Goal: Task Accomplishment & Management: Manage account settings

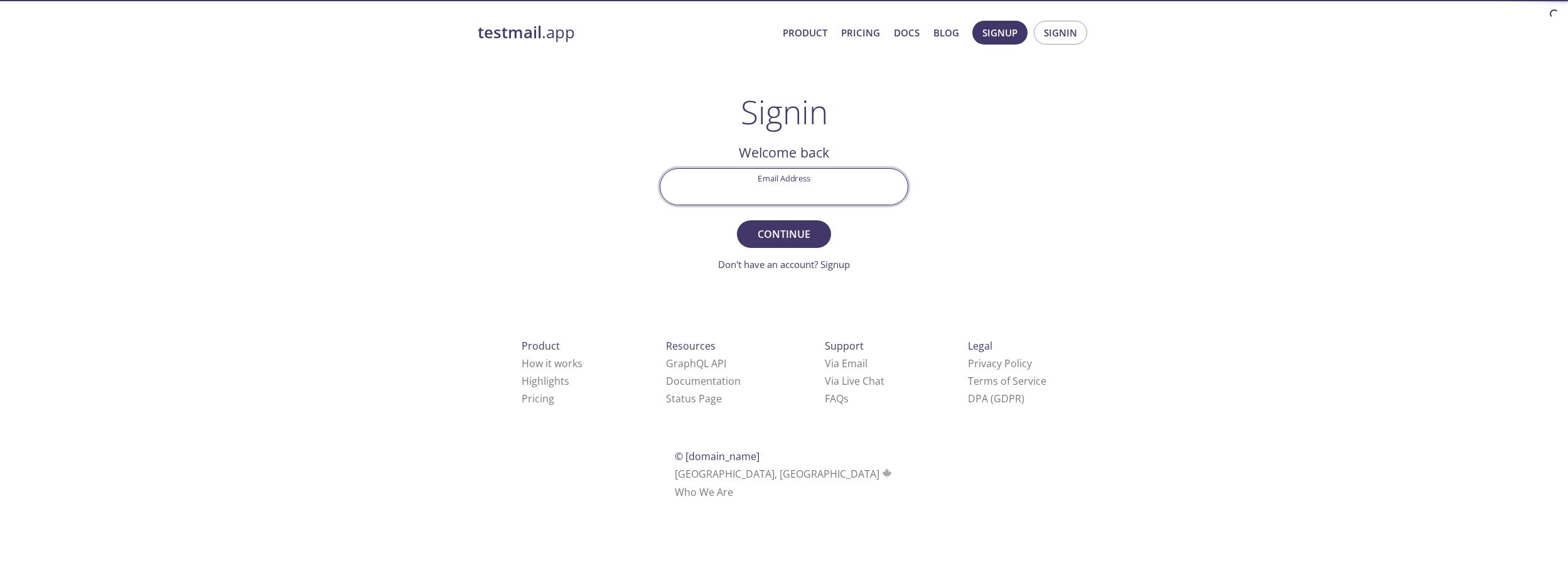
click at [783, 188] on input "Email Address" at bounding box center [784, 187] width 247 height 36
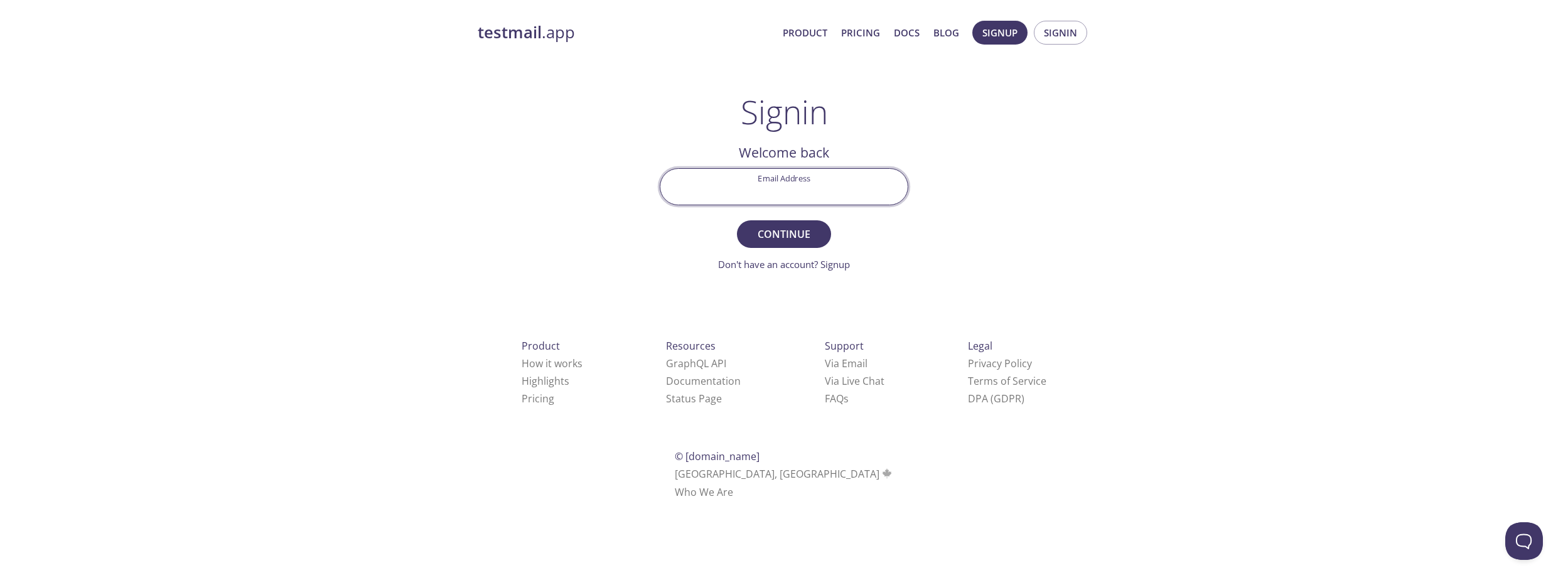
type input "[EMAIL_ADDRESS][DOMAIN_NAME]"
click at [782, 233] on span "Continue" at bounding box center [784, 233] width 67 height 17
click at [797, 195] on input "Signin Security Code" at bounding box center [784, 187] width 247 height 36
paste input "CSDLLC7"
type input "CSDLLC7"
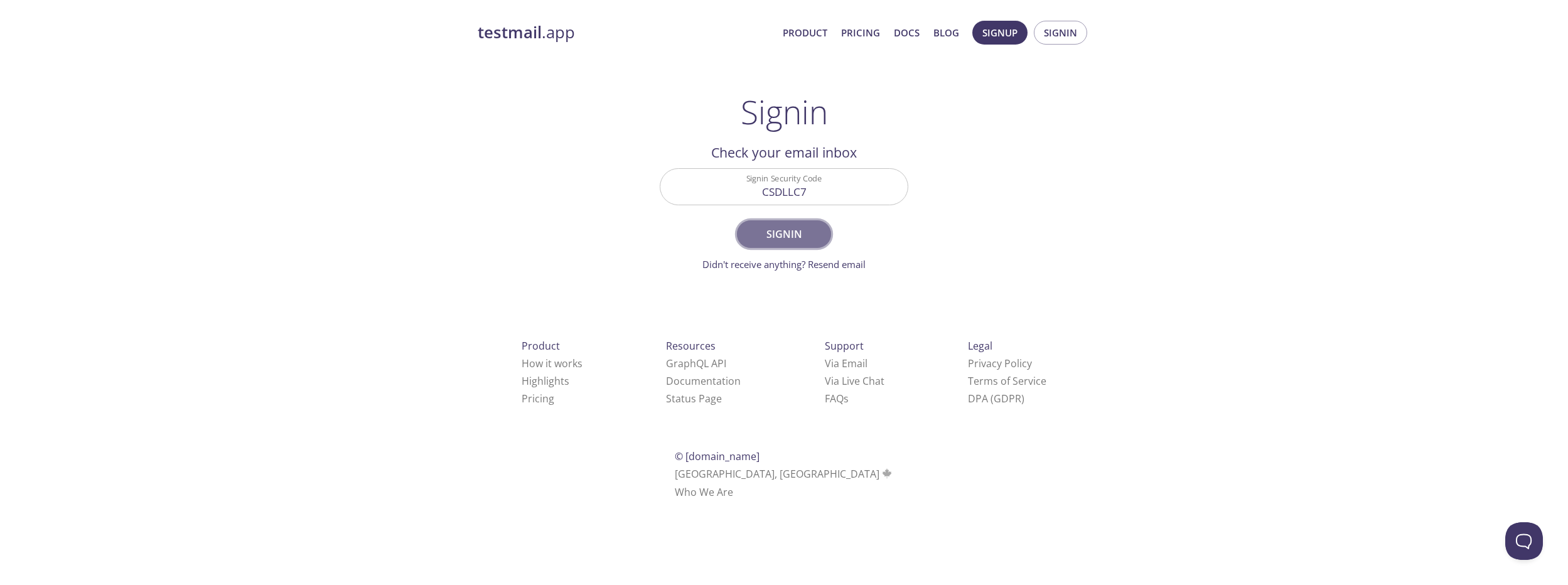
click at [805, 230] on span "Signin" at bounding box center [784, 233] width 67 height 17
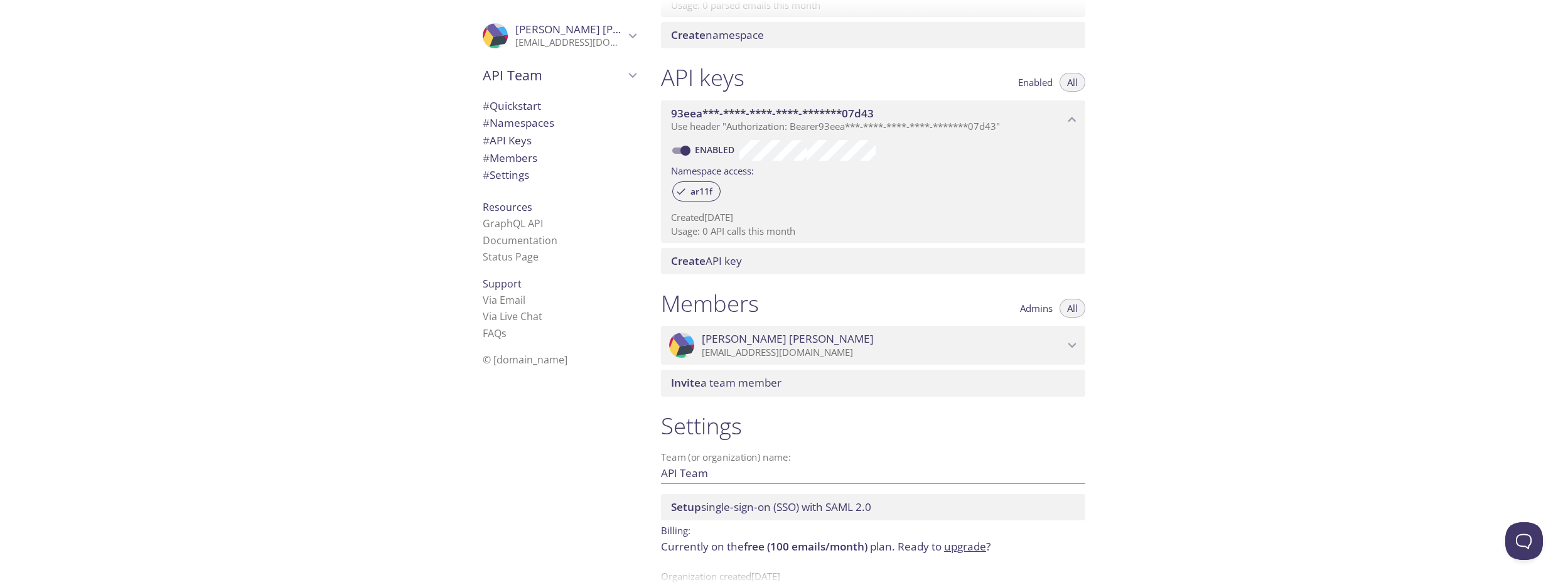
scroll to position [307, 0]
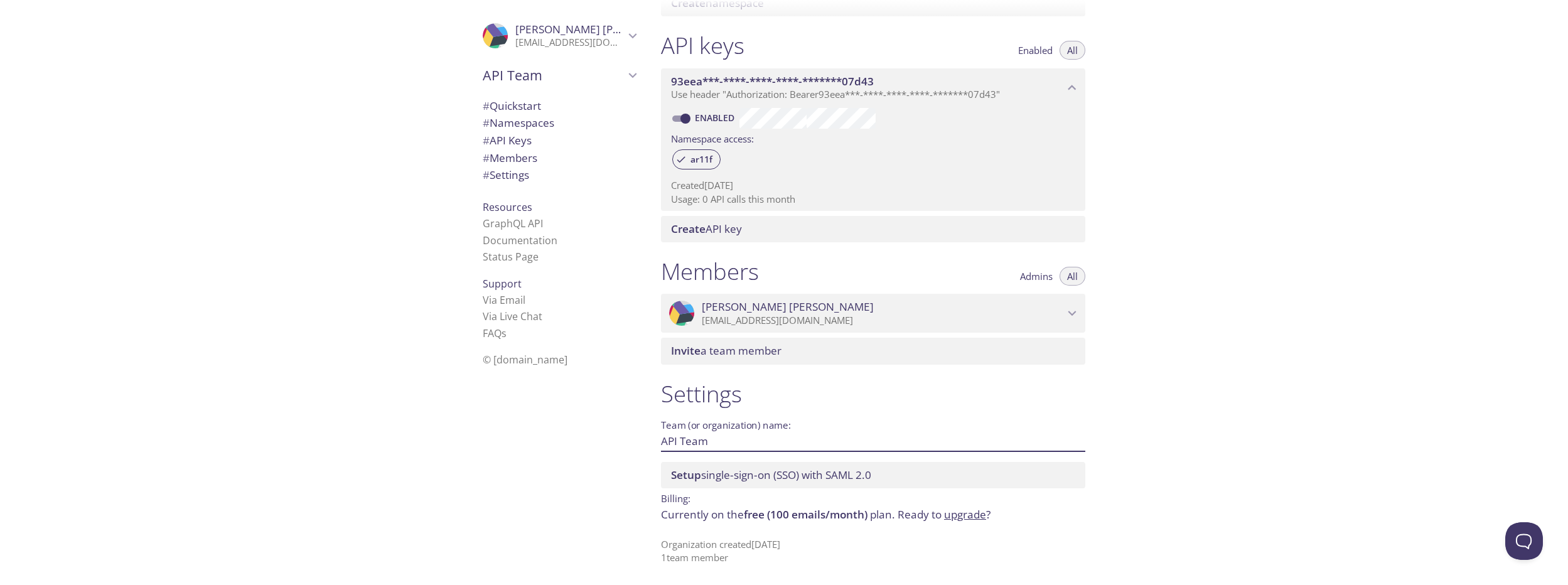
click at [699, 437] on input "API Team" at bounding box center [852, 441] width 384 height 21
